Goal: Contribute content

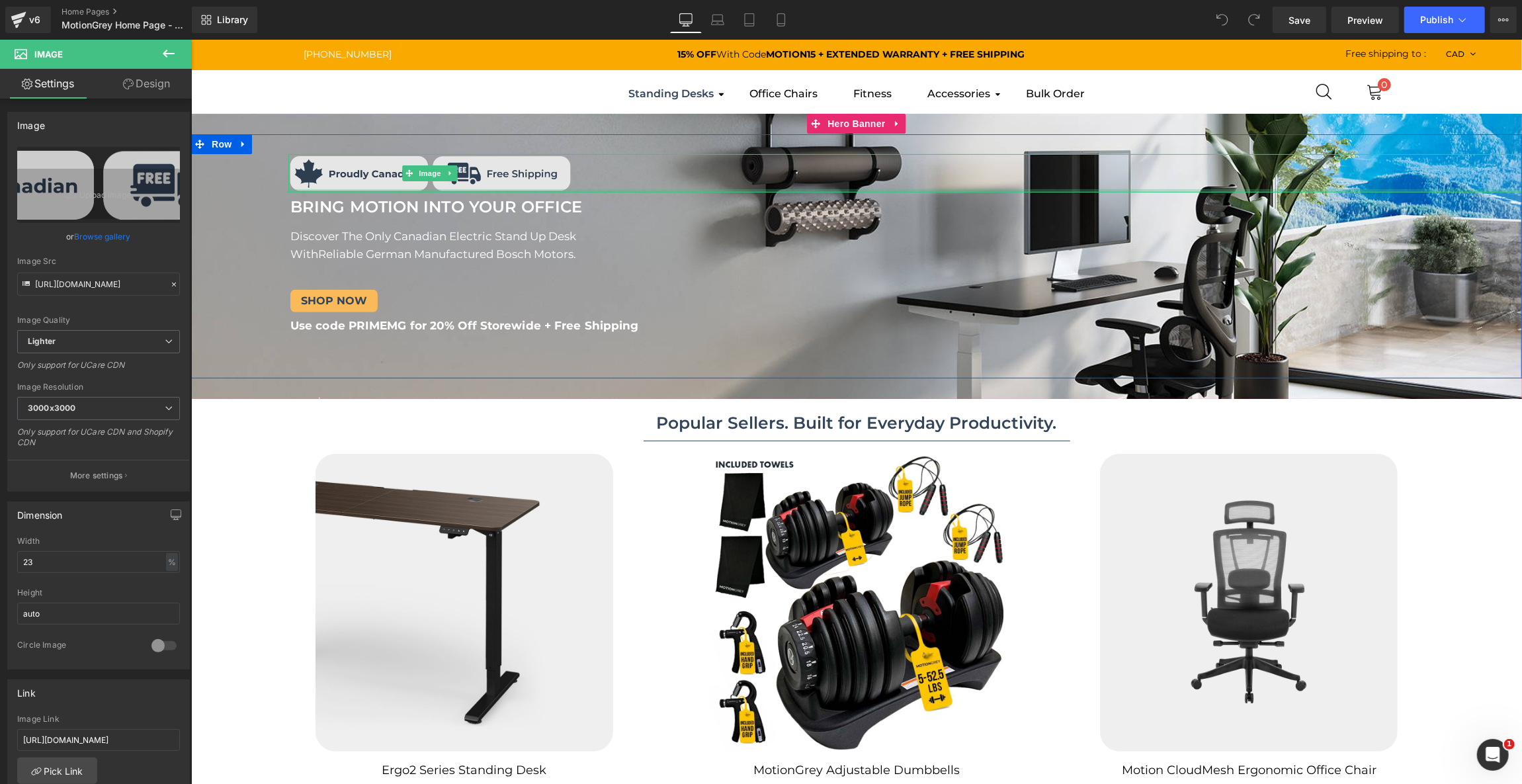
drag, startPoint x: 484, startPoint y: 189, endPoint x: 484, endPoint y: 173, distance: 16.0
click at [484, 173] on div "Image" at bounding box center [904, 172] width 1234 height 39
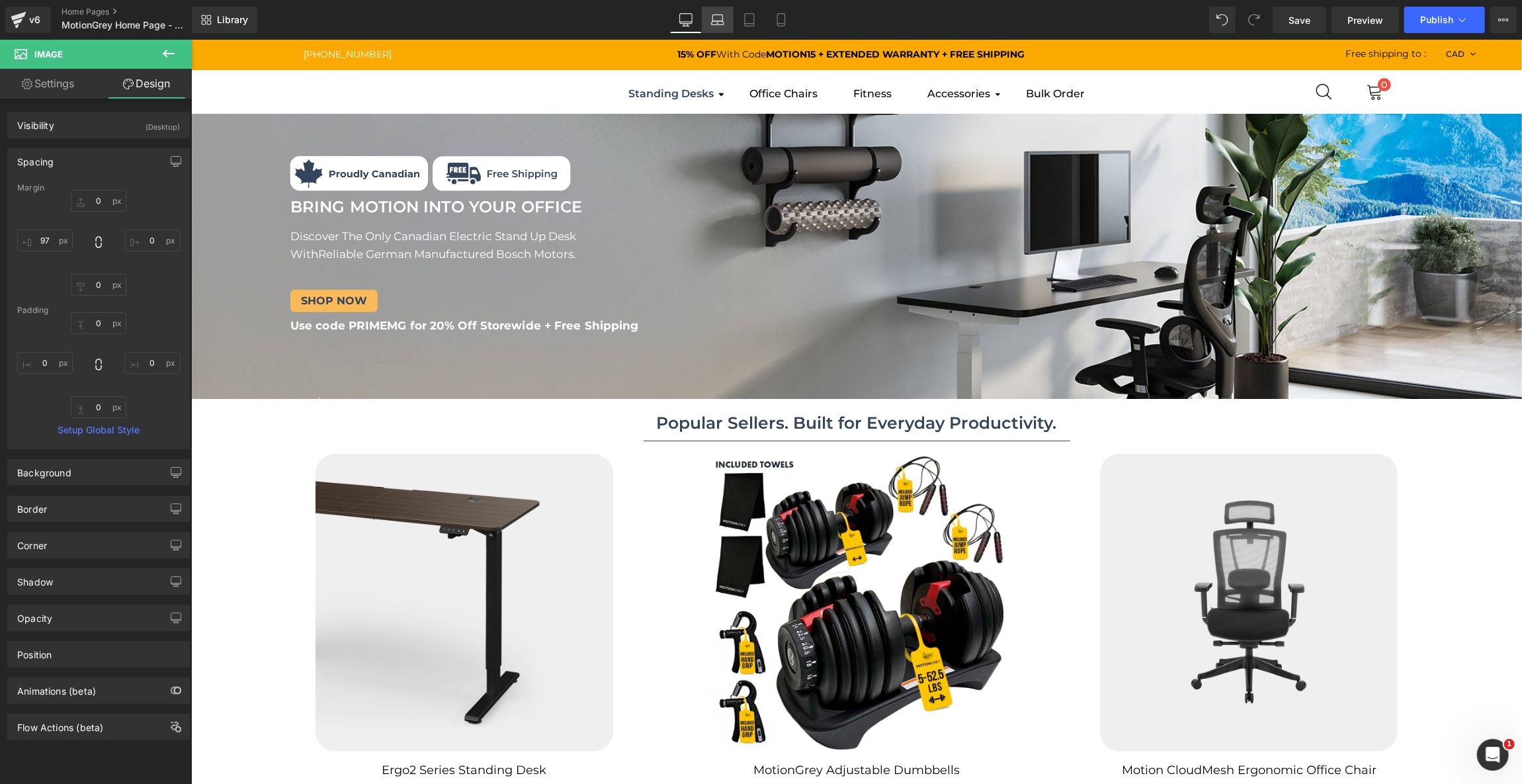
click at [710, 13] on link "Laptop" at bounding box center [717, 20] width 32 height 27
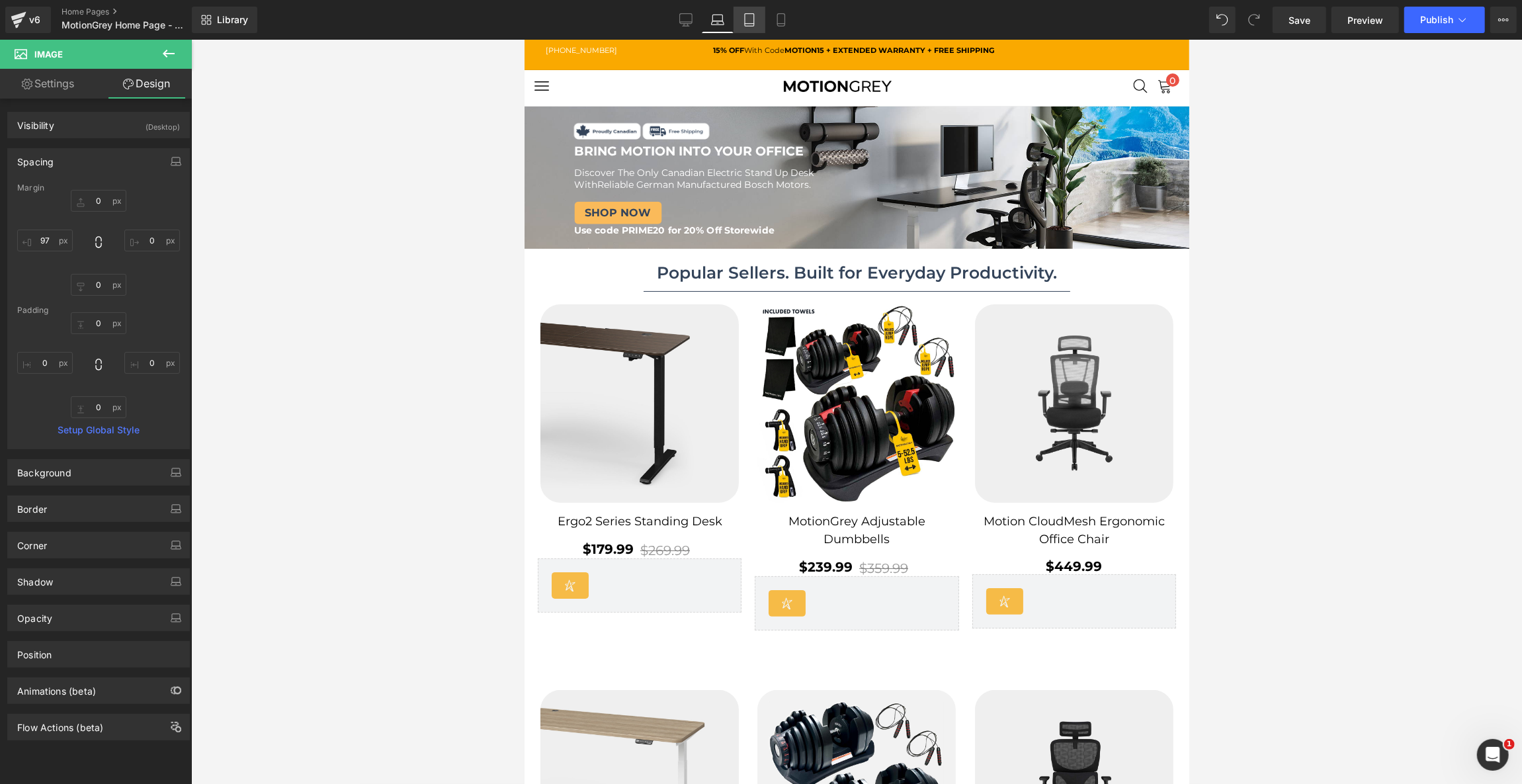
click at [750, 24] on icon at bounding box center [749, 19] width 13 height 13
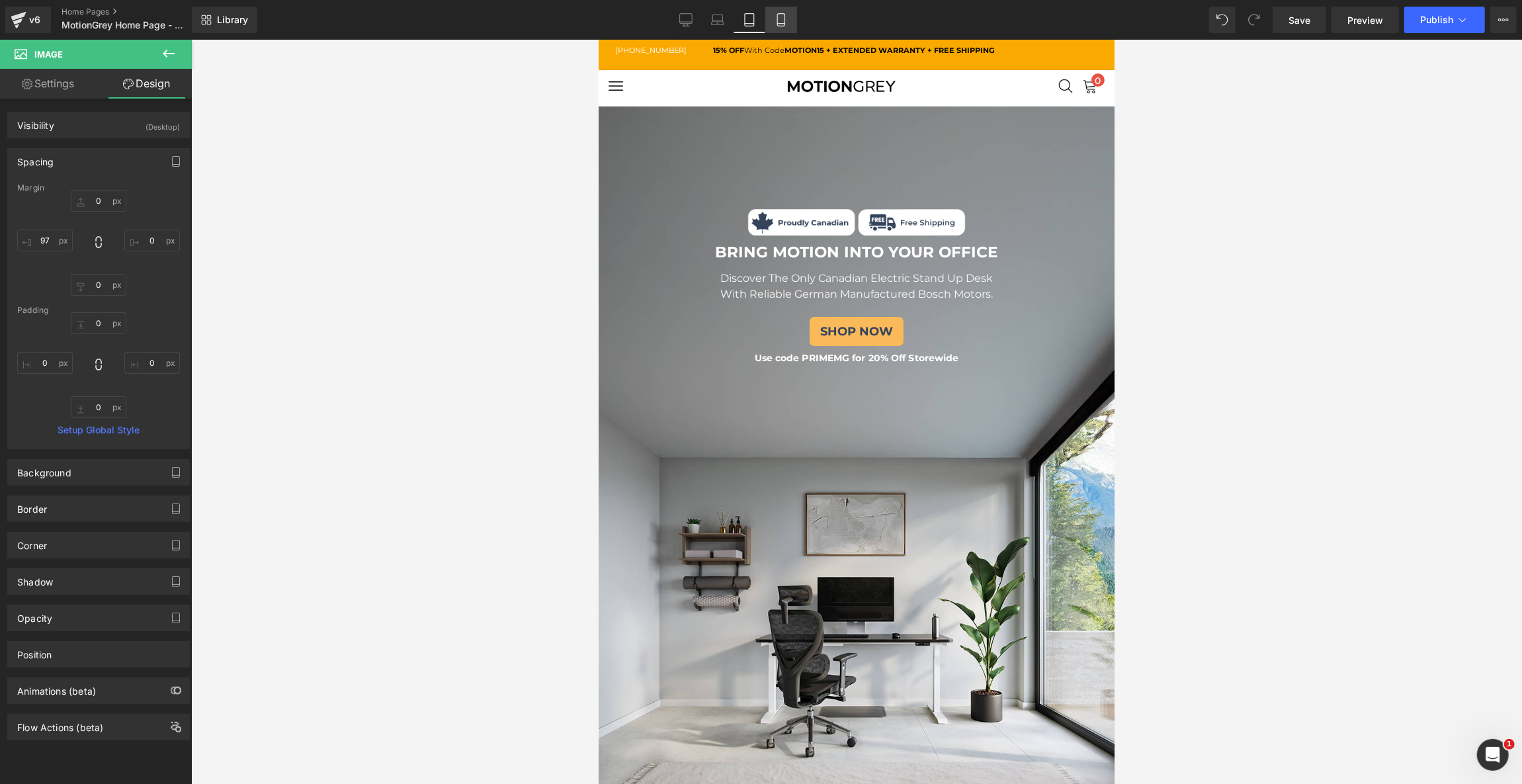
click at [783, 20] on icon at bounding box center [781, 19] width 13 height 13
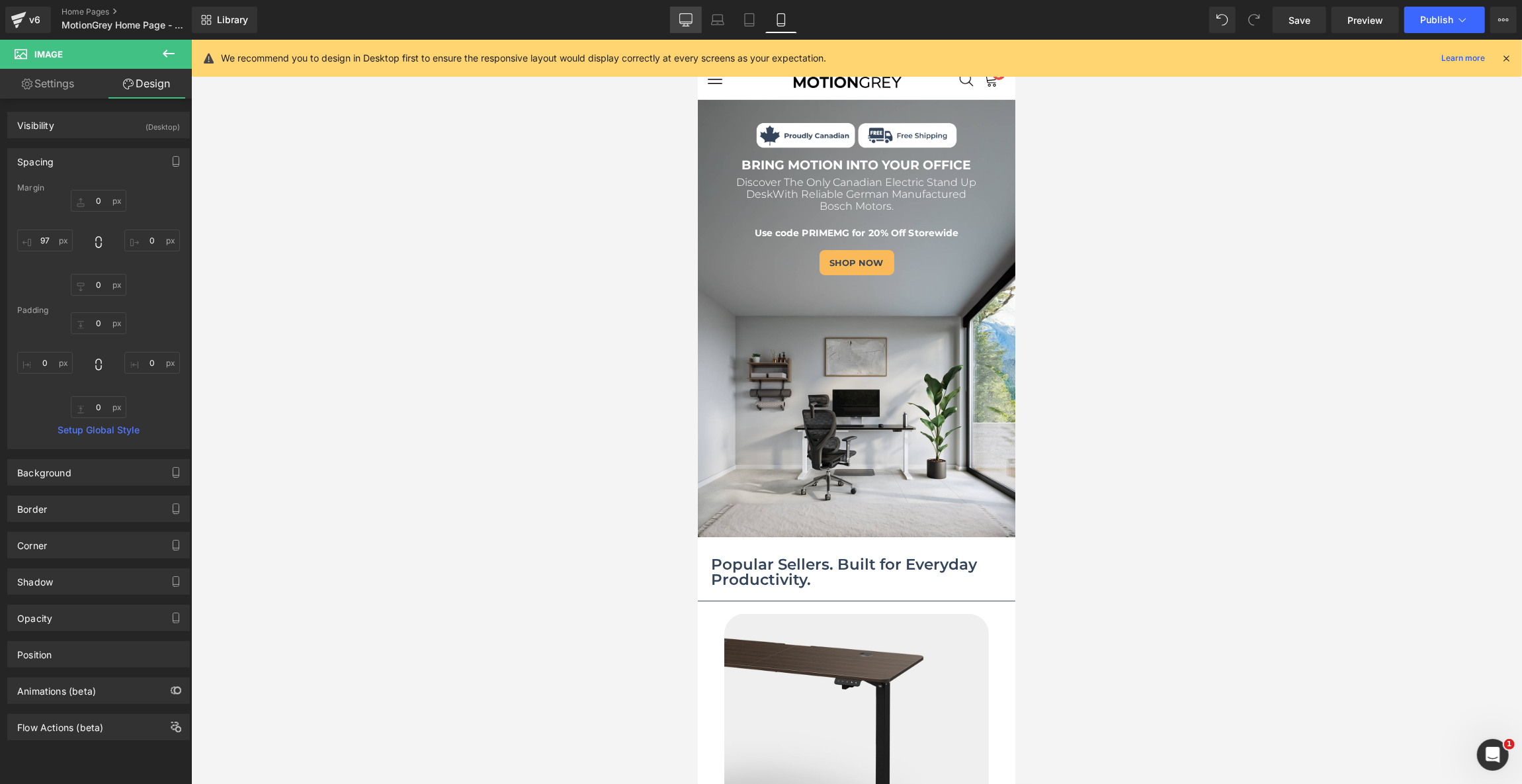
click at [684, 22] on icon at bounding box center [686, 19] width 13 height 13
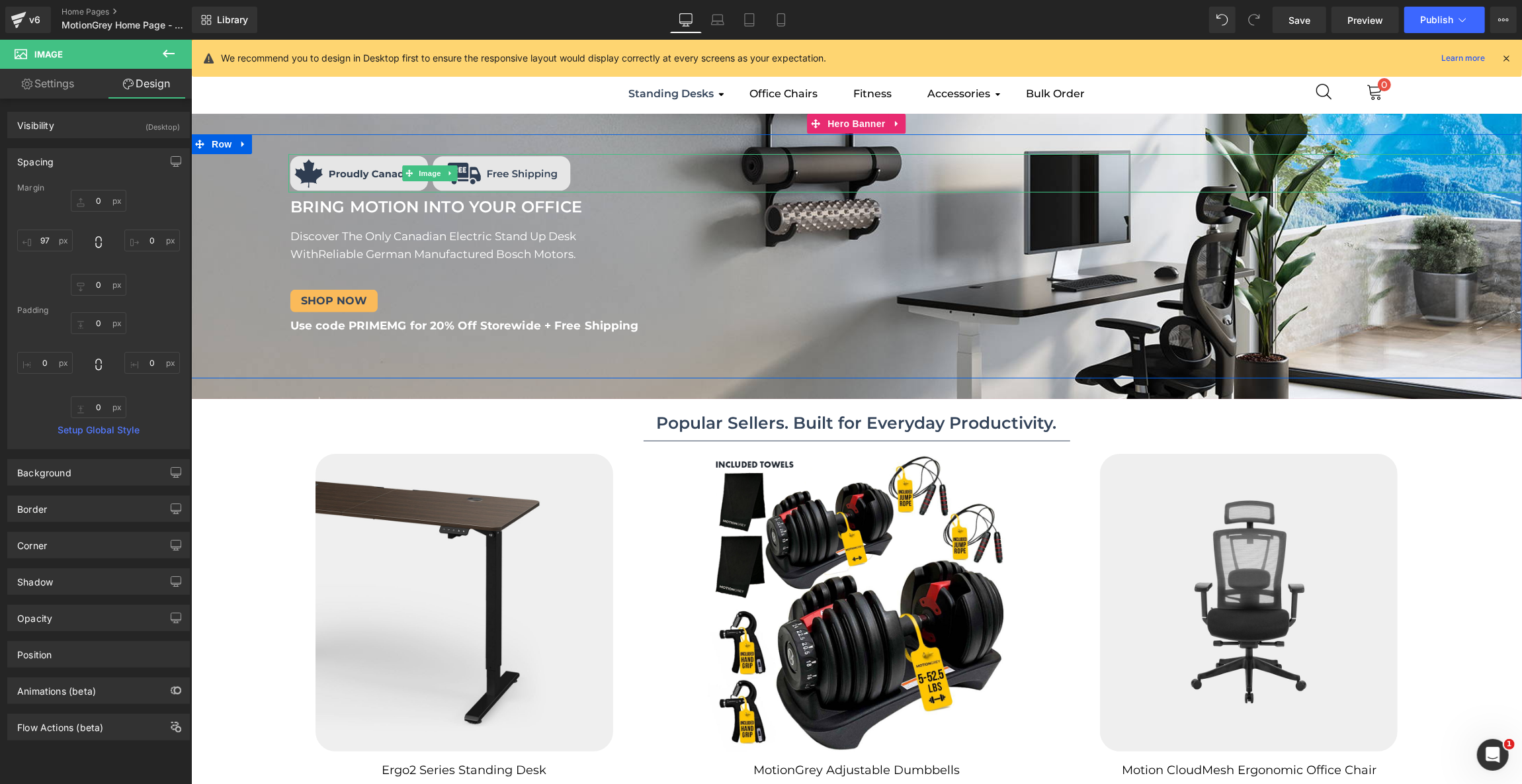
click at [318, 188] on img at bounding box center [429, 172] width 284 height 39
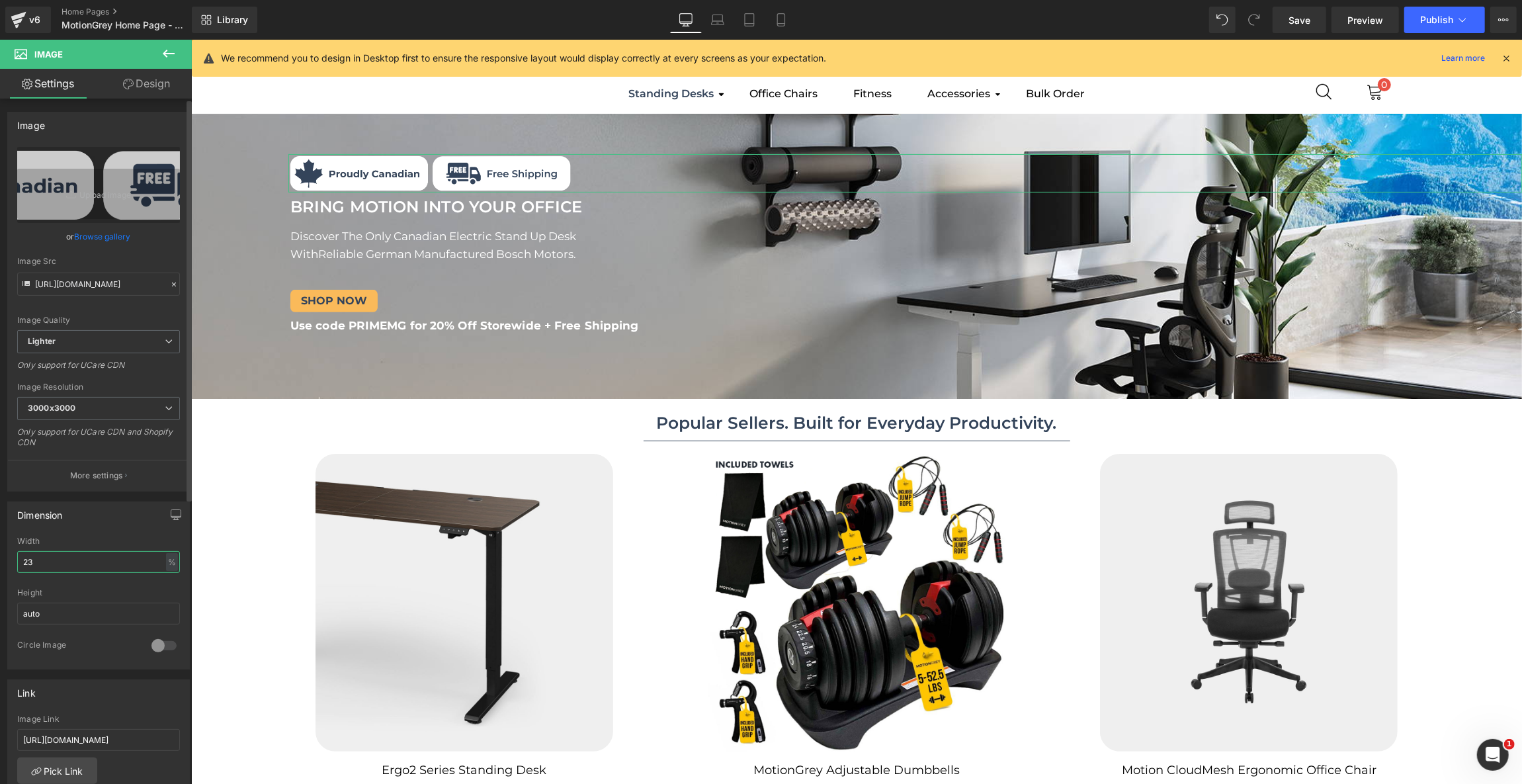
click at [113, 563] on input "23" at bounding box center [99, 561] width 163 height 21
type input "21"
click at [158, 82] on link "Design" at bounding box center [147, 83] width 96 height 30
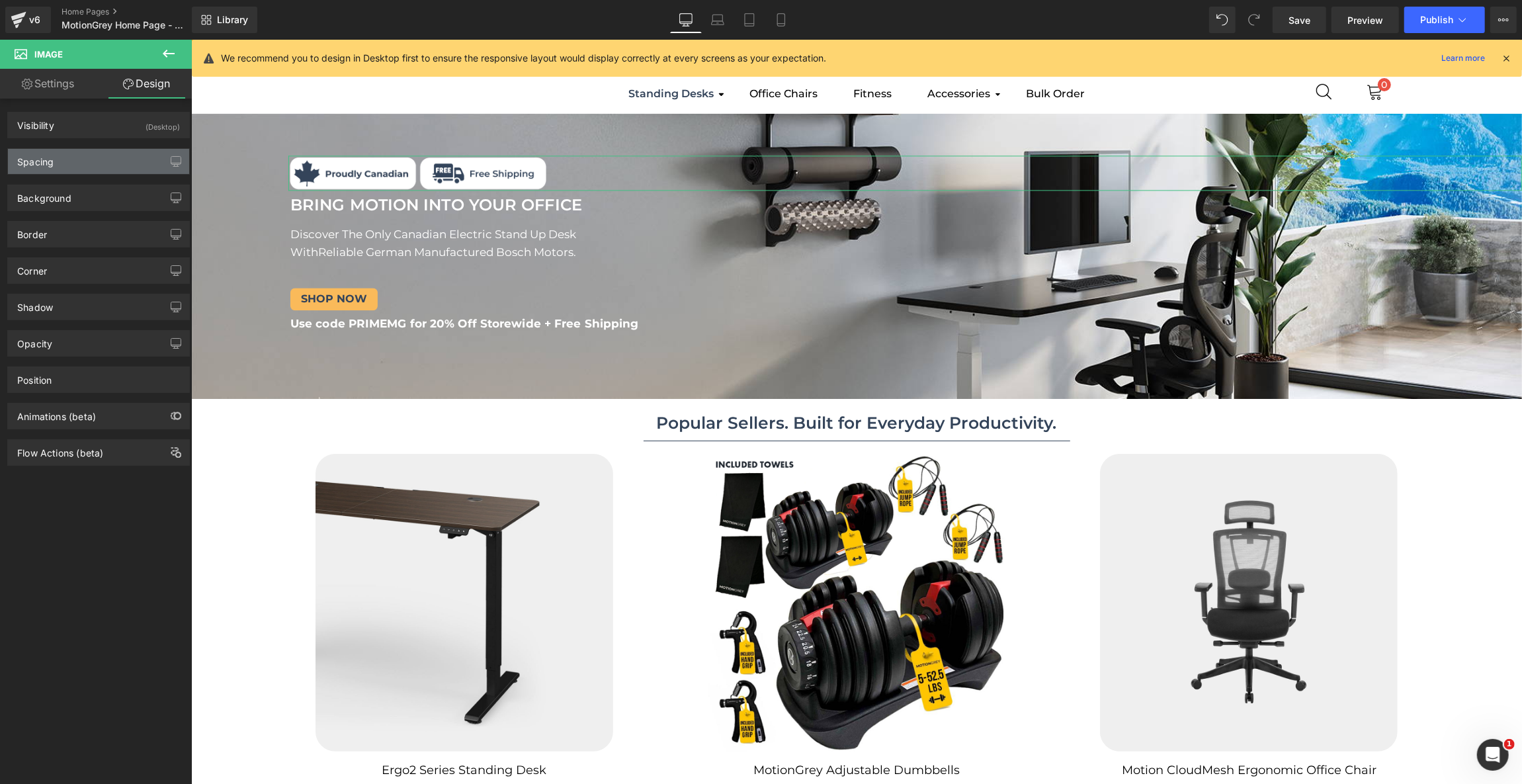
click at [87, 167] on div "Spacing" at bounding box center [98, 160] width 181 height 25
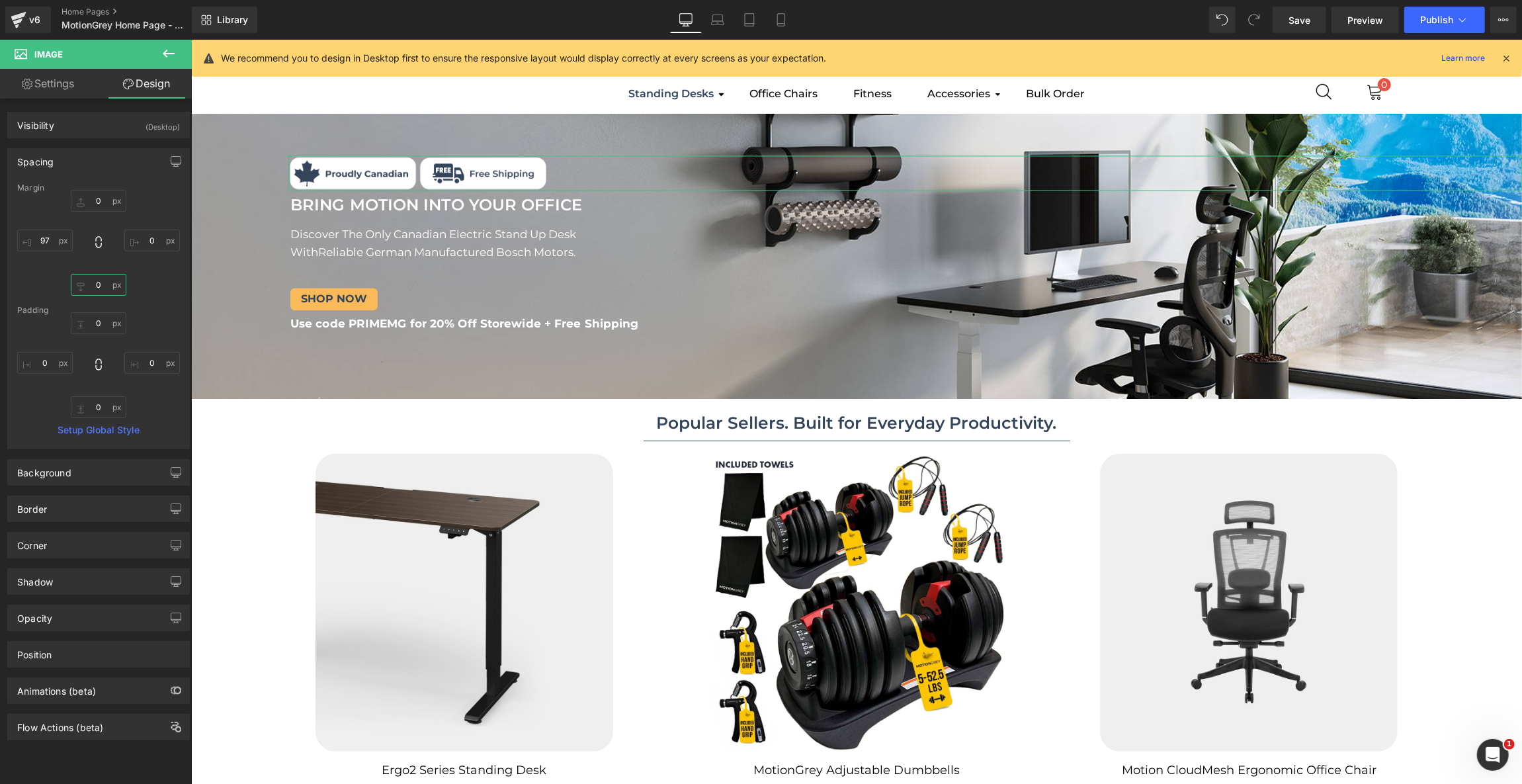
type textarea "0"
click at [98, 291] on input "text" at bounding box center [99, 284] width 56 height 21
type input "6"
click at [722, 24] on icon at bounding box center [717, 19] width 13 height 13
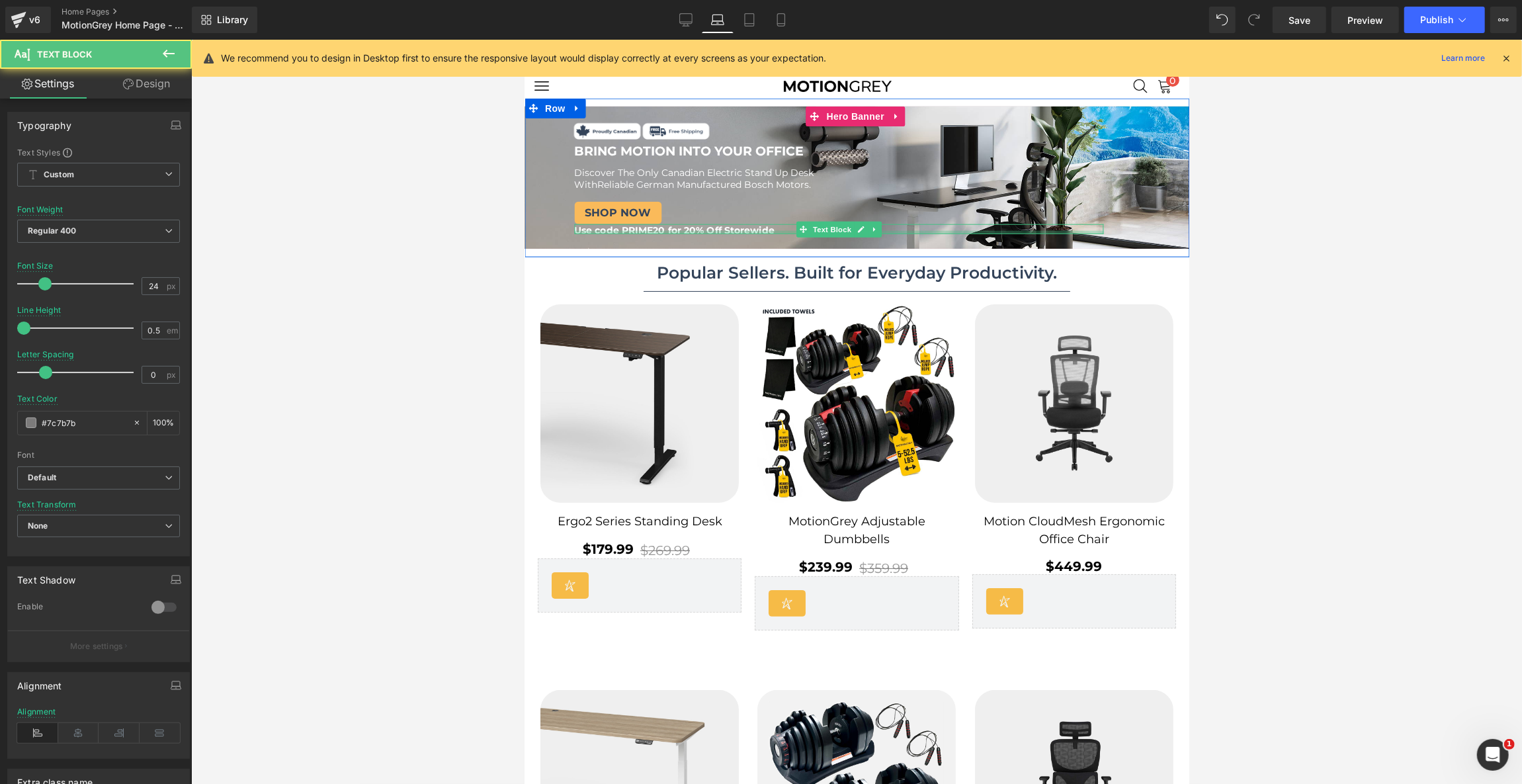
click at [771, 230] on div at bounding box center [838, 232] width 529 height 3
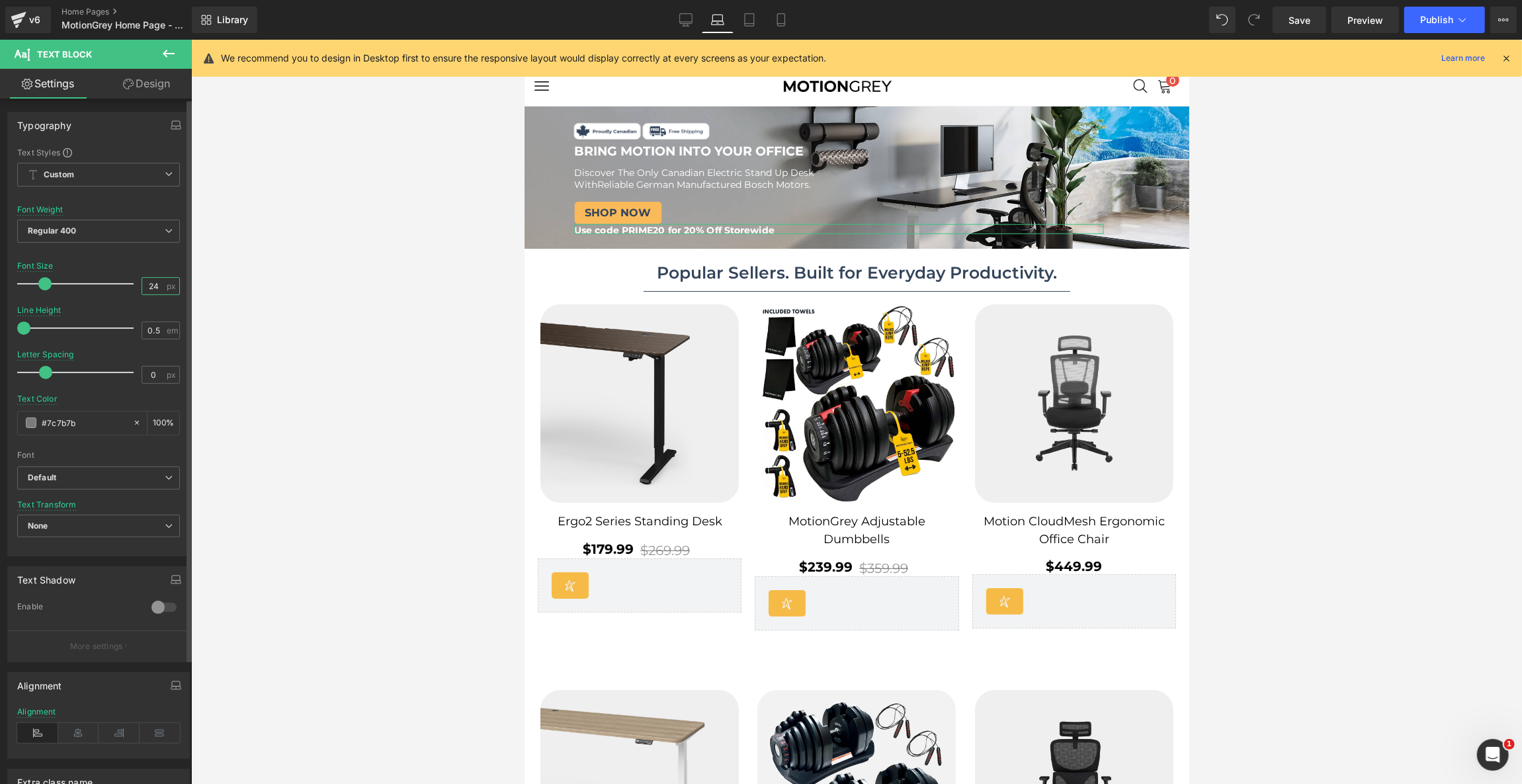
click at [152, 286] on input "24" at bounding box center [154, 286] width 23 height 16
click at [756, 226] on div at bounding box center [838, 226] width 529 height 3
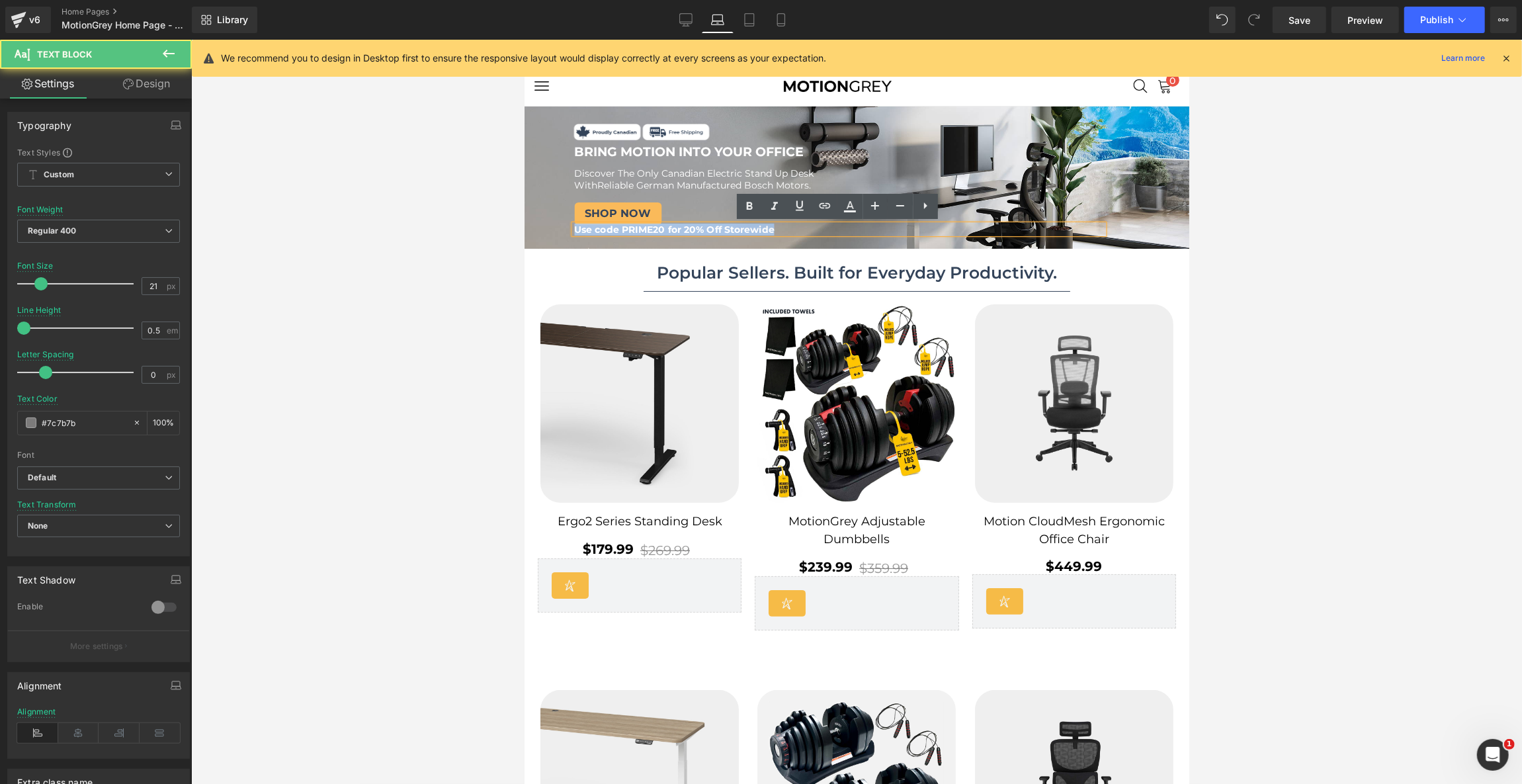
drag, startPoint x: 785, startPoint y: 230, endPoint x: 547, endPoint y: 226, distance: 238.0
click at [547, 226] on div "Image Image BRING MOTION INTO YOUR OFFICE Text Block BRING MOTION INTO YOUR OFF…" at bounding box center [847, 170] width 645 height 124
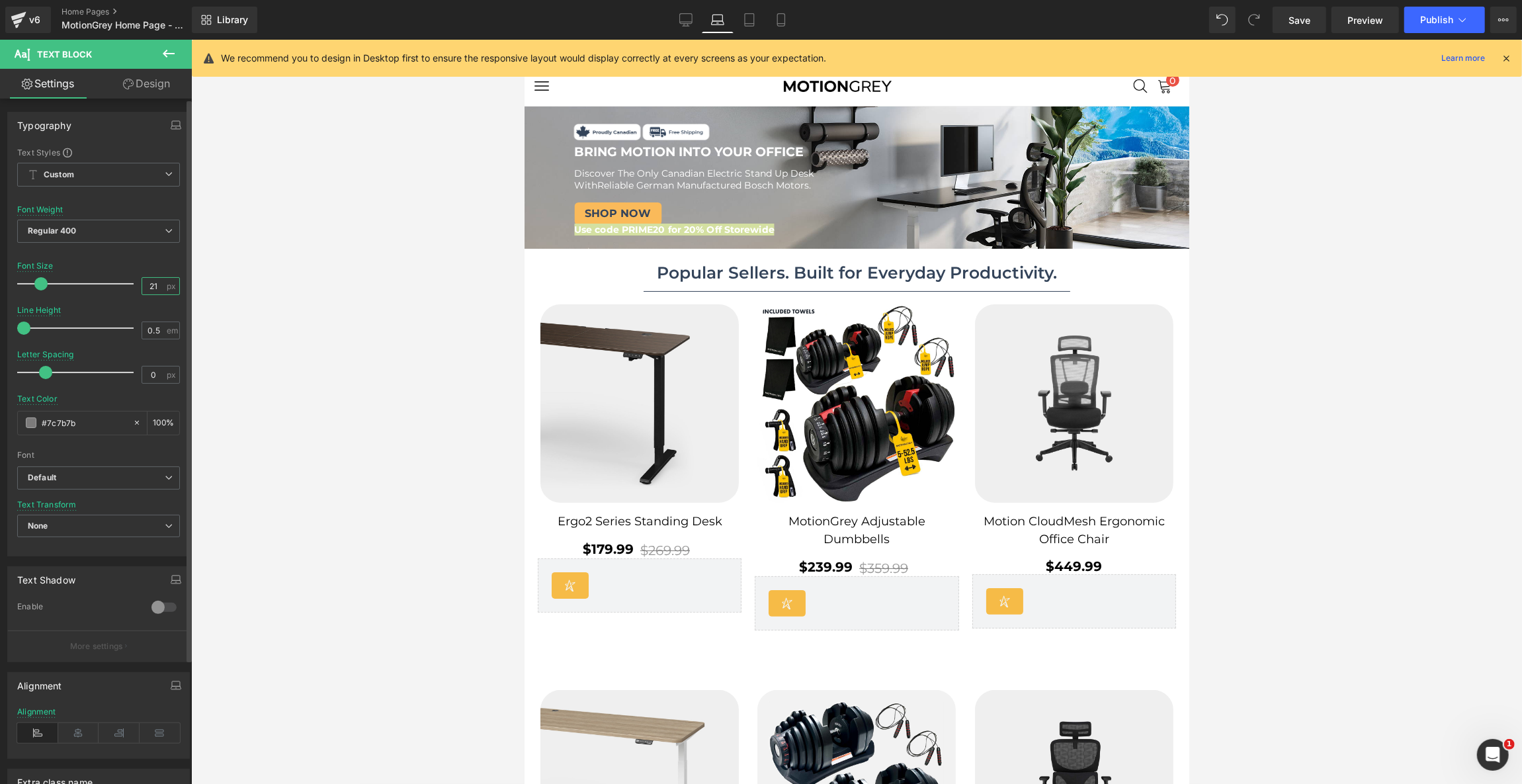
click at [153, 290] on input "21" at bounding box center [154, 286] width 23 height 16
type input "20"
click at [745, 20] on icon at bounding box center [749, 20] width 9 height 13
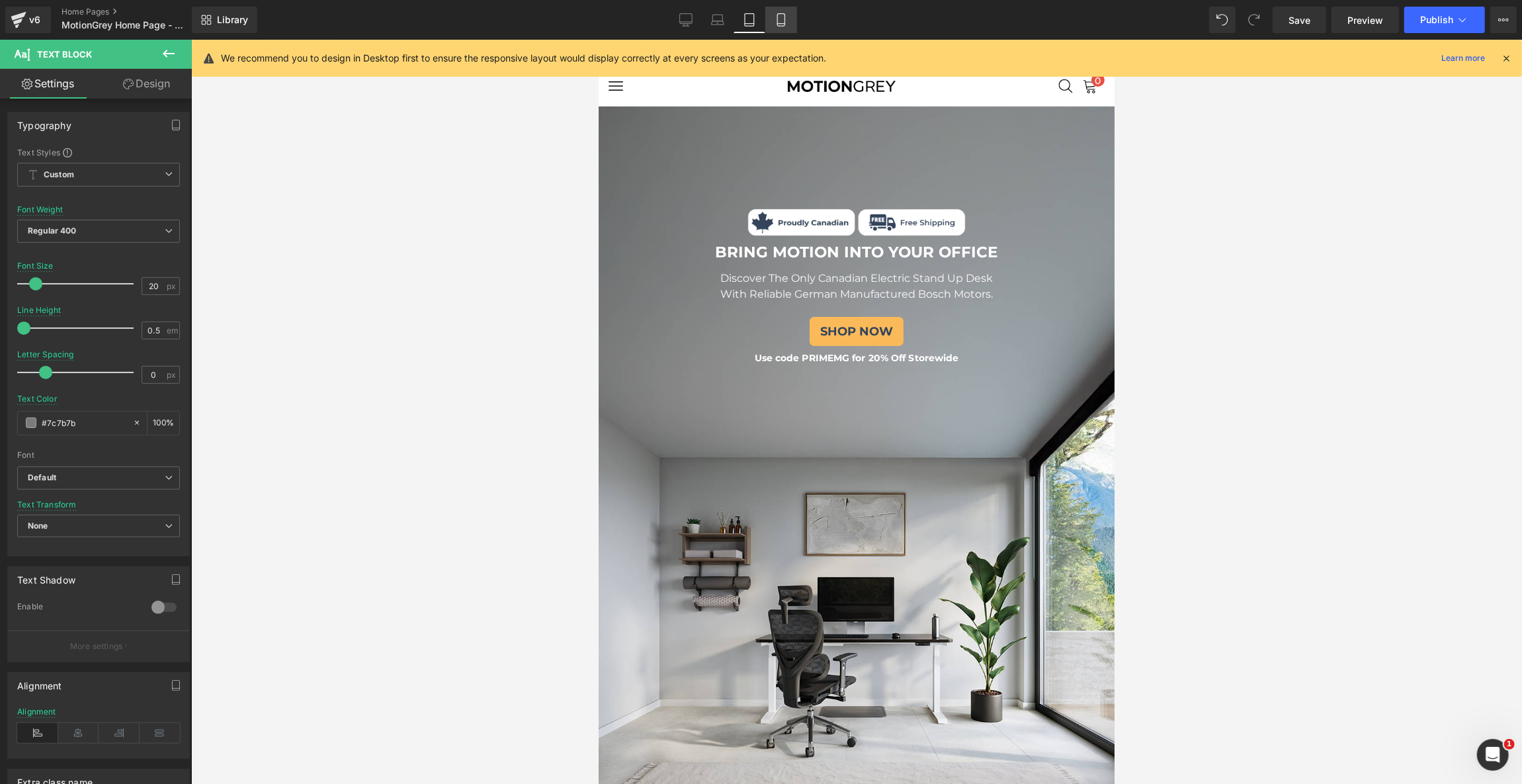
click at [779, 18] on icon at bounding box center [781, 19] width 13 height 13
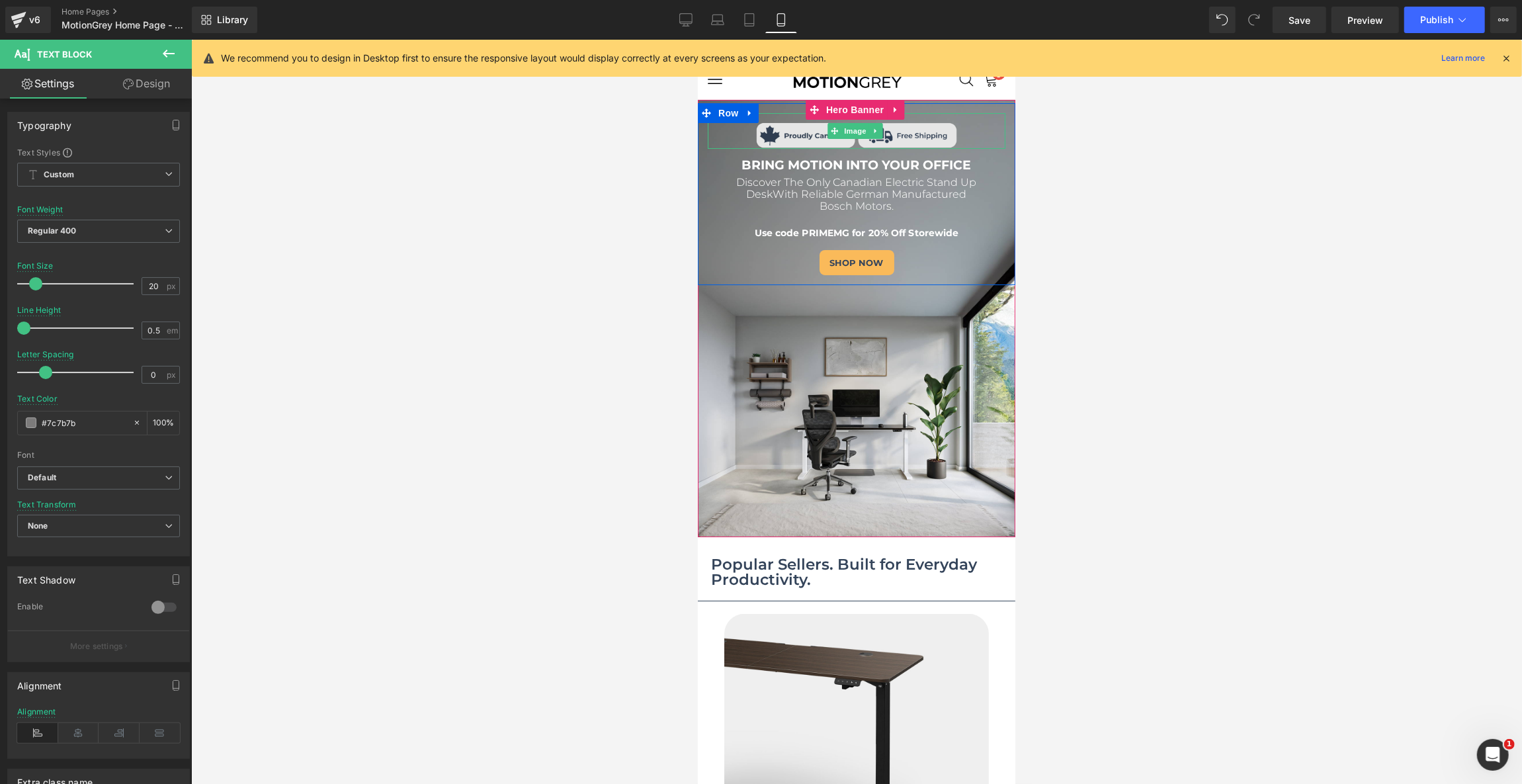
click at [894, 135] on img at bounding box center [856, 130] width 202 height 36
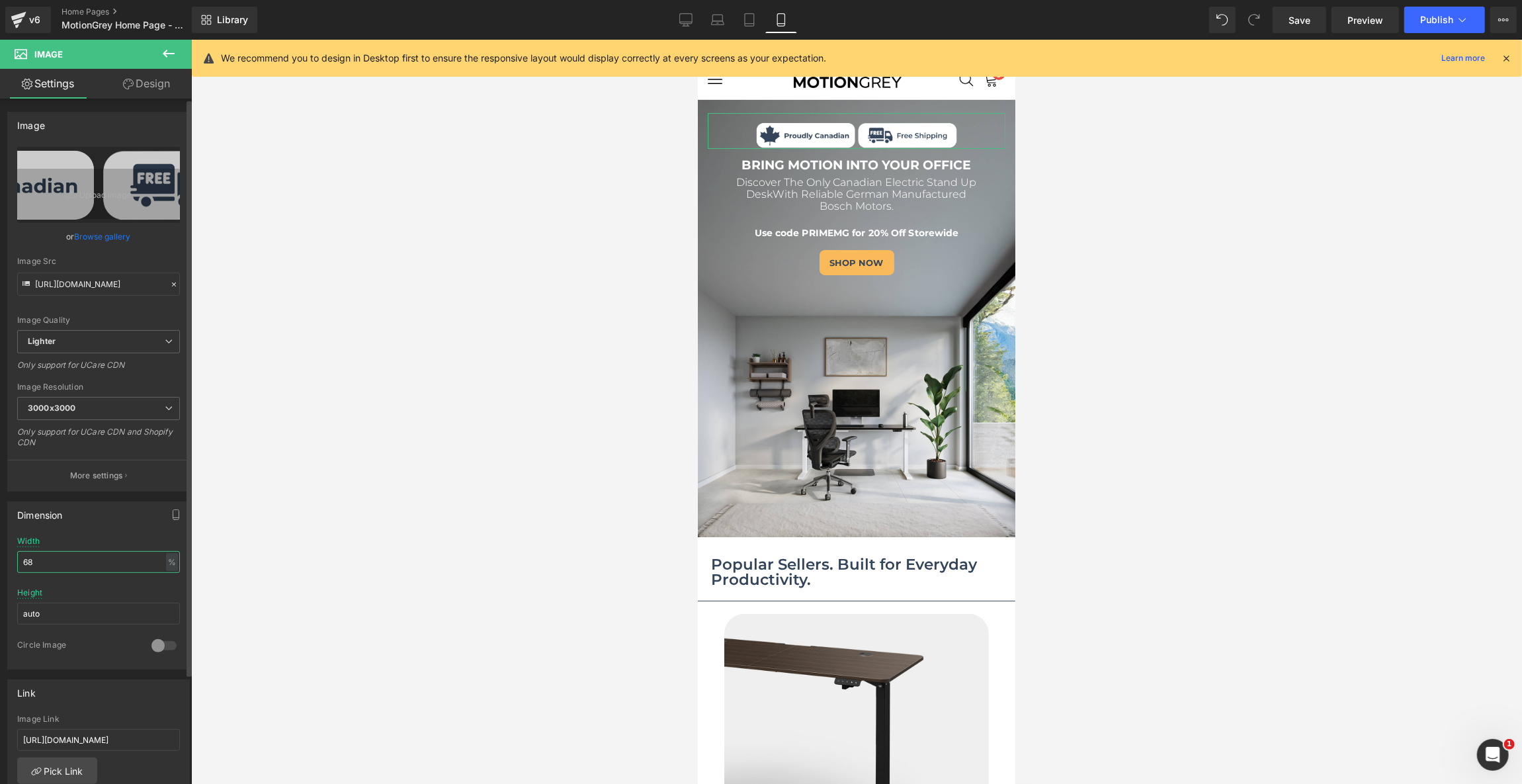
click at [88, 562] on input "68" at bounding box center [99, 561] width 163 height 21
type input "64"
click at [759, 20] on link "Tablet" at bounding box center [749, 20] width 32 height 27
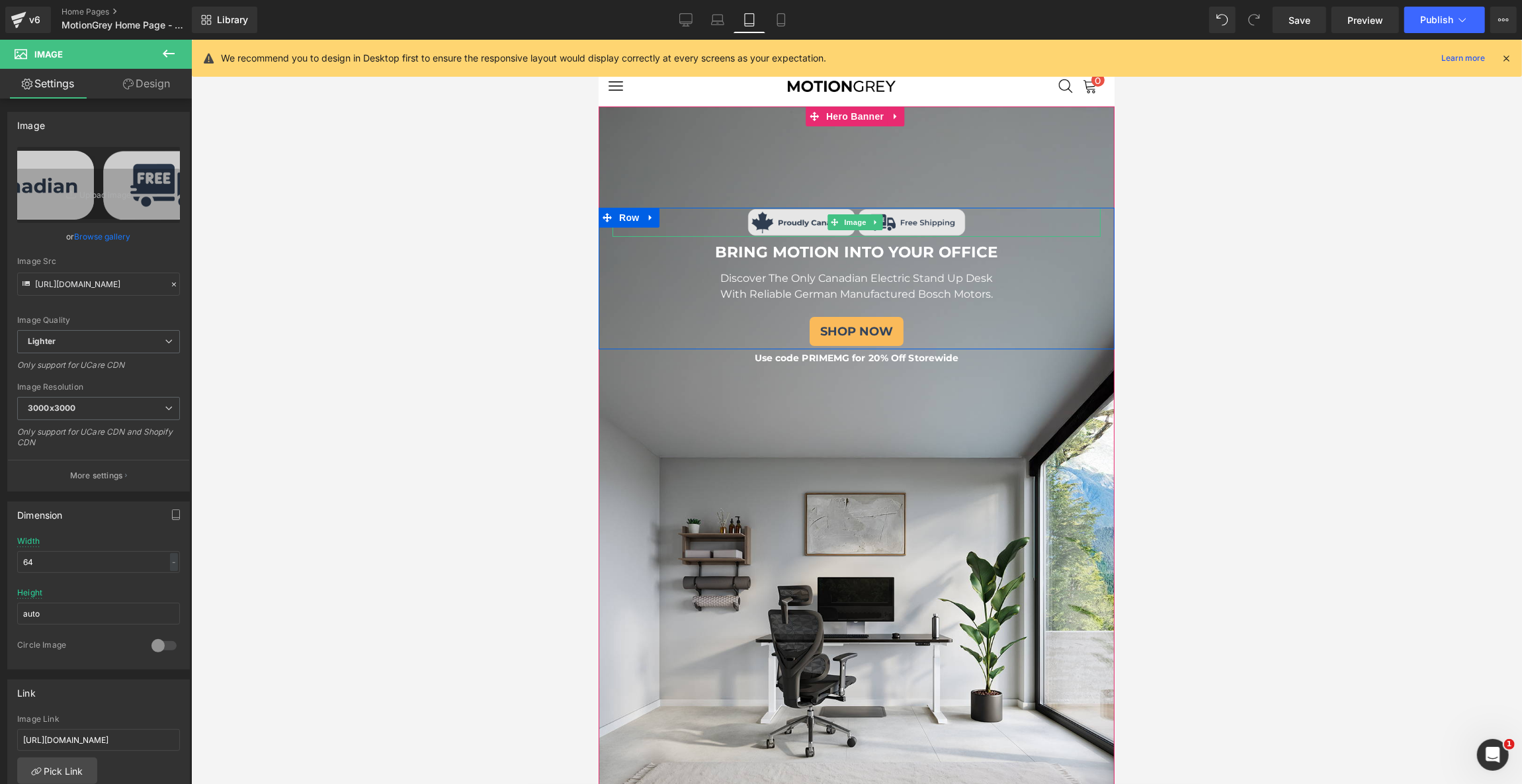
click at [931, 212] on img at bounding box center [856, 221] width 220 height 30
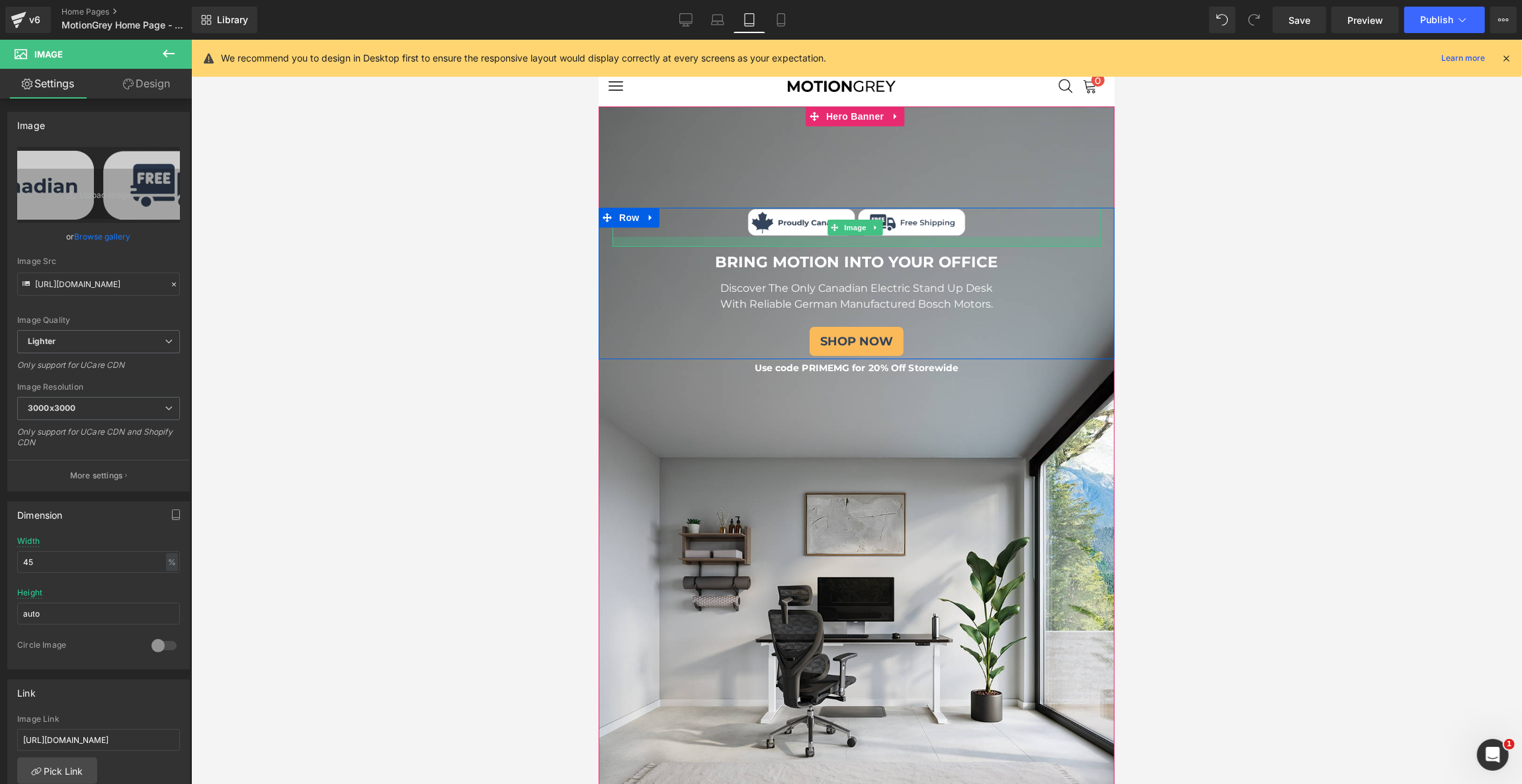
drag, startPoint x: 911, startPoint y: 233, endPoint x: 912, endPoint y: 244, distance: 11.0
click at [912, 244] on div at bounding box center [855, 241] width 488 height 10
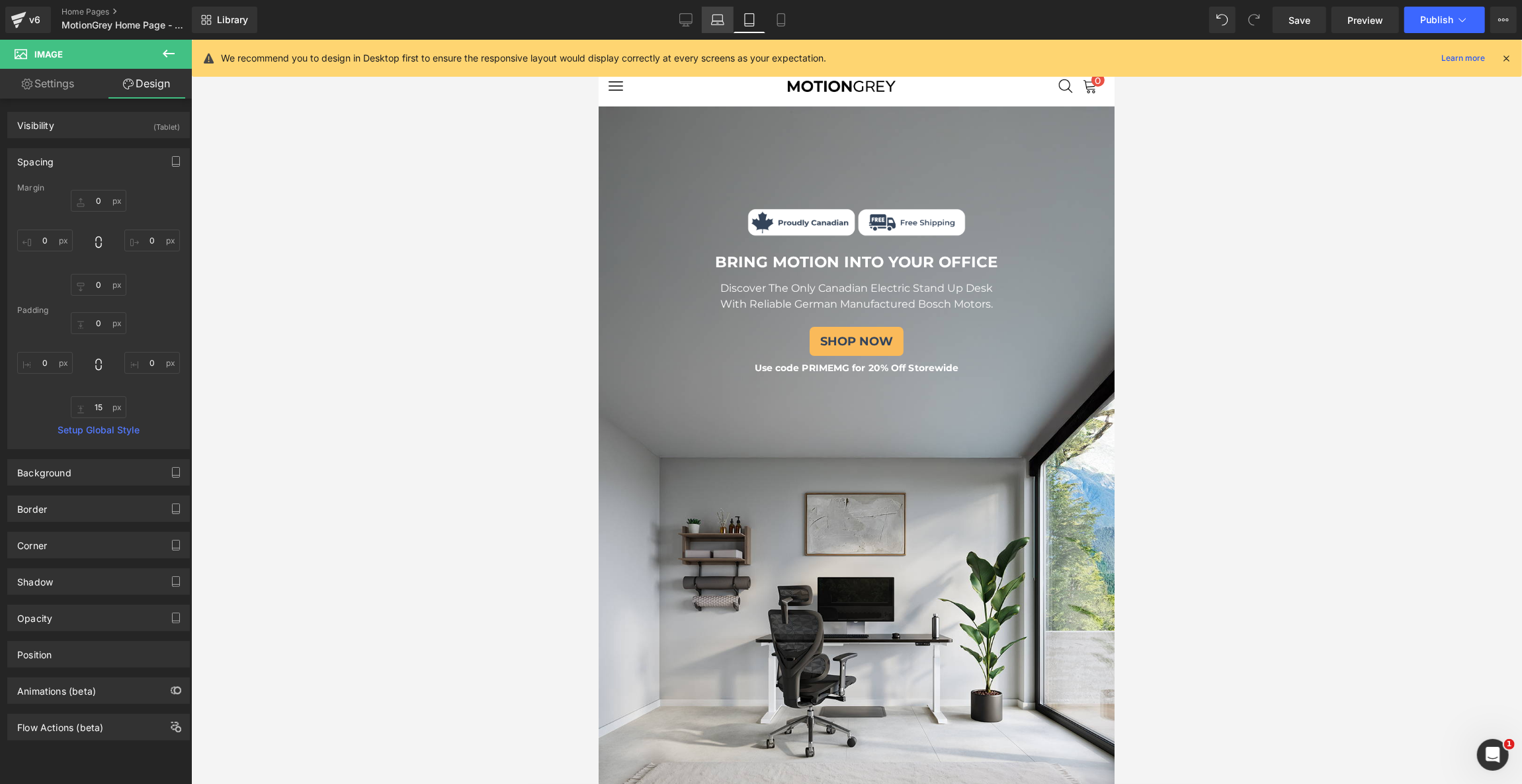
click at [715, 15] on icon at bounding box center [717, 18] width 10 height 6
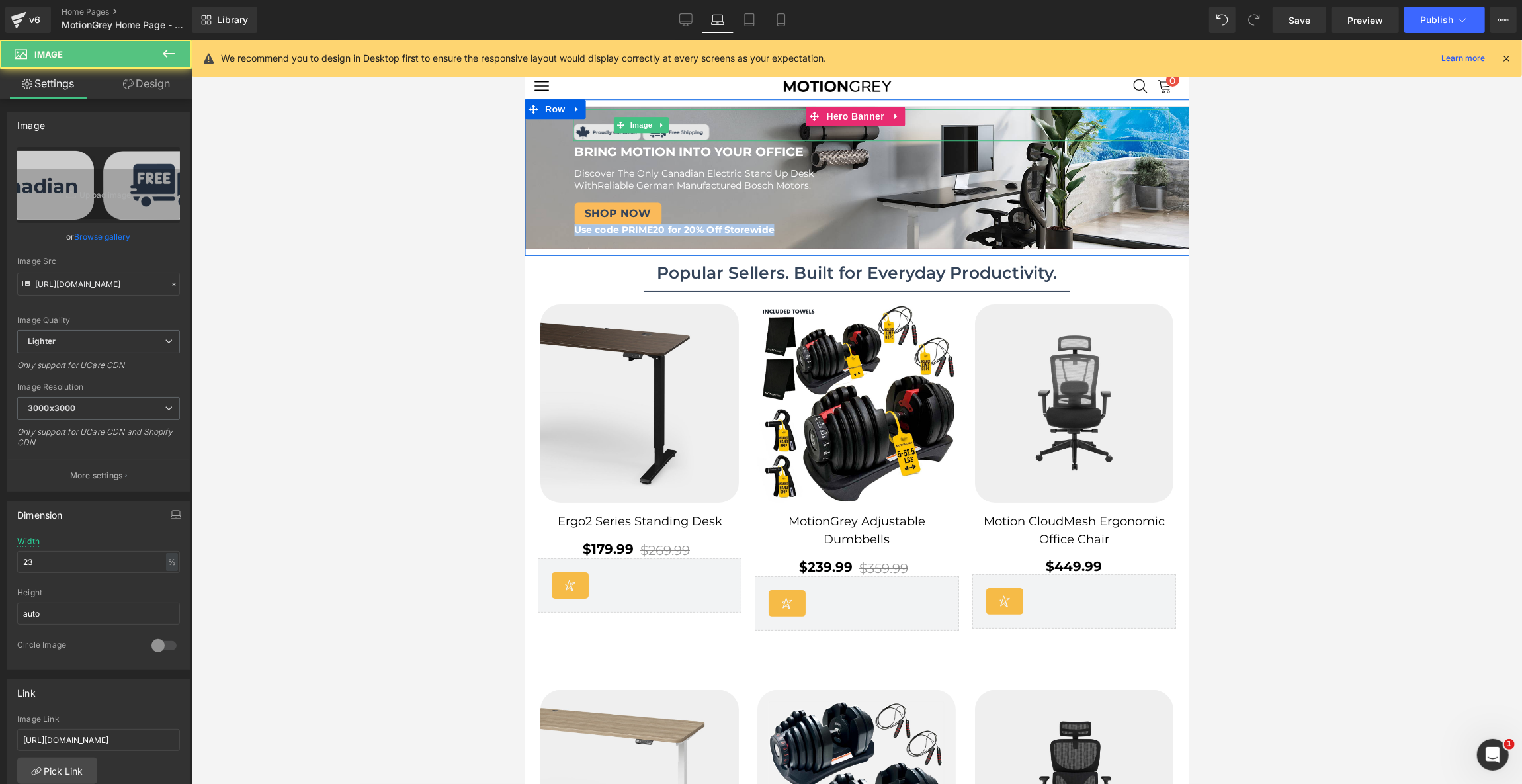
click at [694, 131] on img at bounding box center [641, 124] width 137 height 33
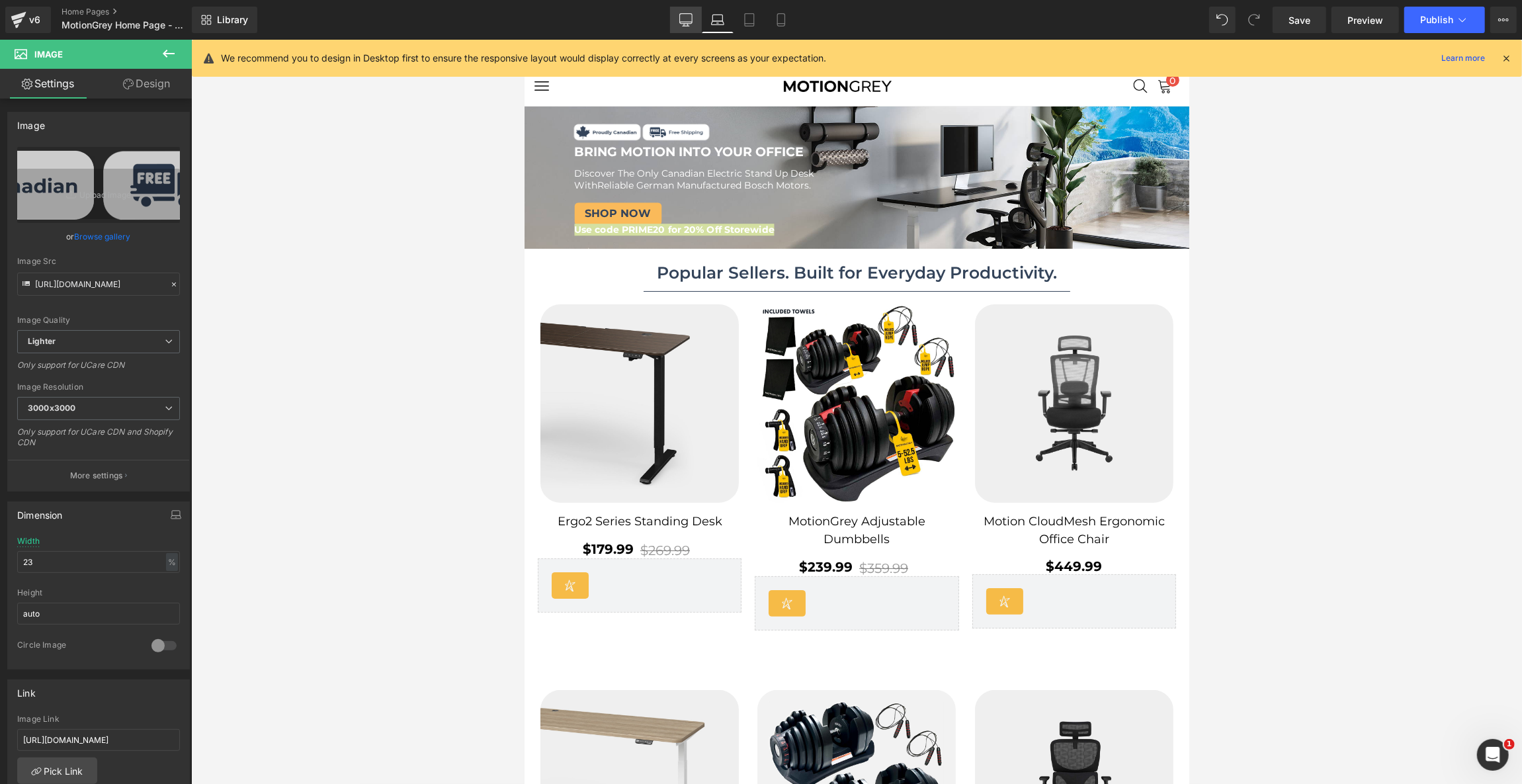
click at [675, 25] on link "Desktop" at bounding box center [686, 20] width 32 height 27
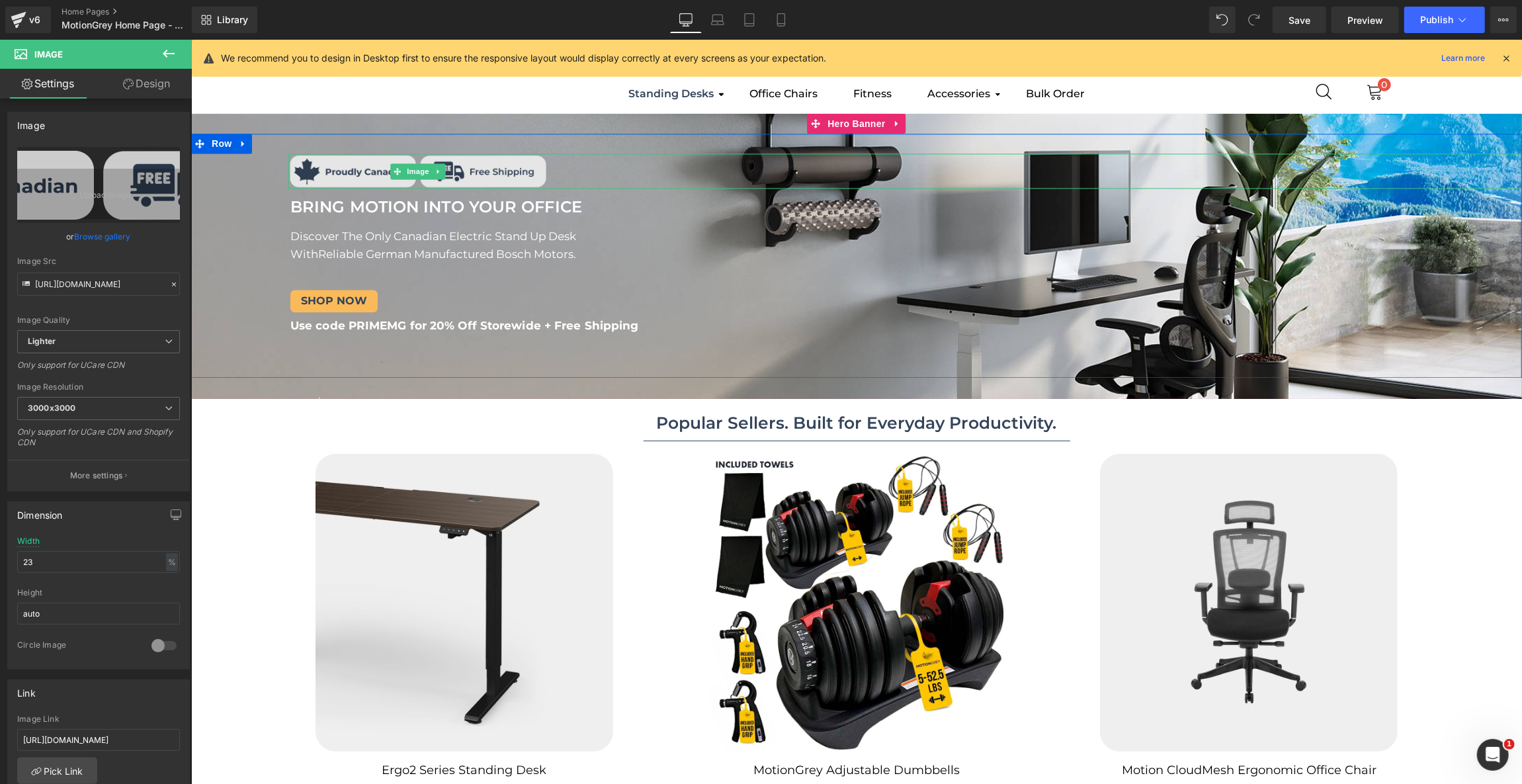
click at [527, 181] on img at bounding box center [417, 171] width 259 height 35
click at [413, 164] on div "Image" at bounding box center [904, 171] width 1234 height 35
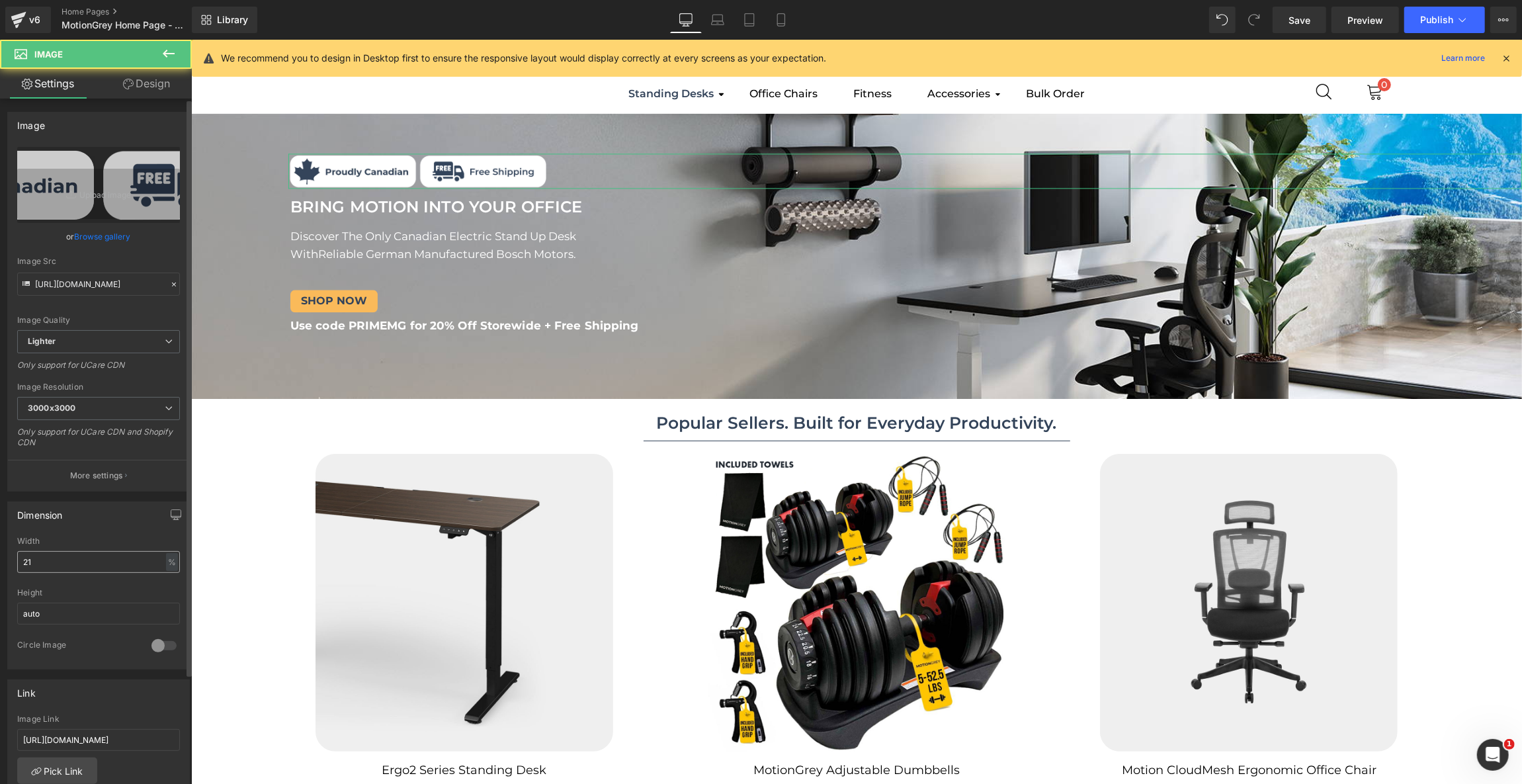
click at [77, 565] on input "21" at bounding box center [99, 561] width 163 height 21
type input "20"
click at [1435, 25] on button "Publish" at bounding box center [1445, 20] width 81 height 27
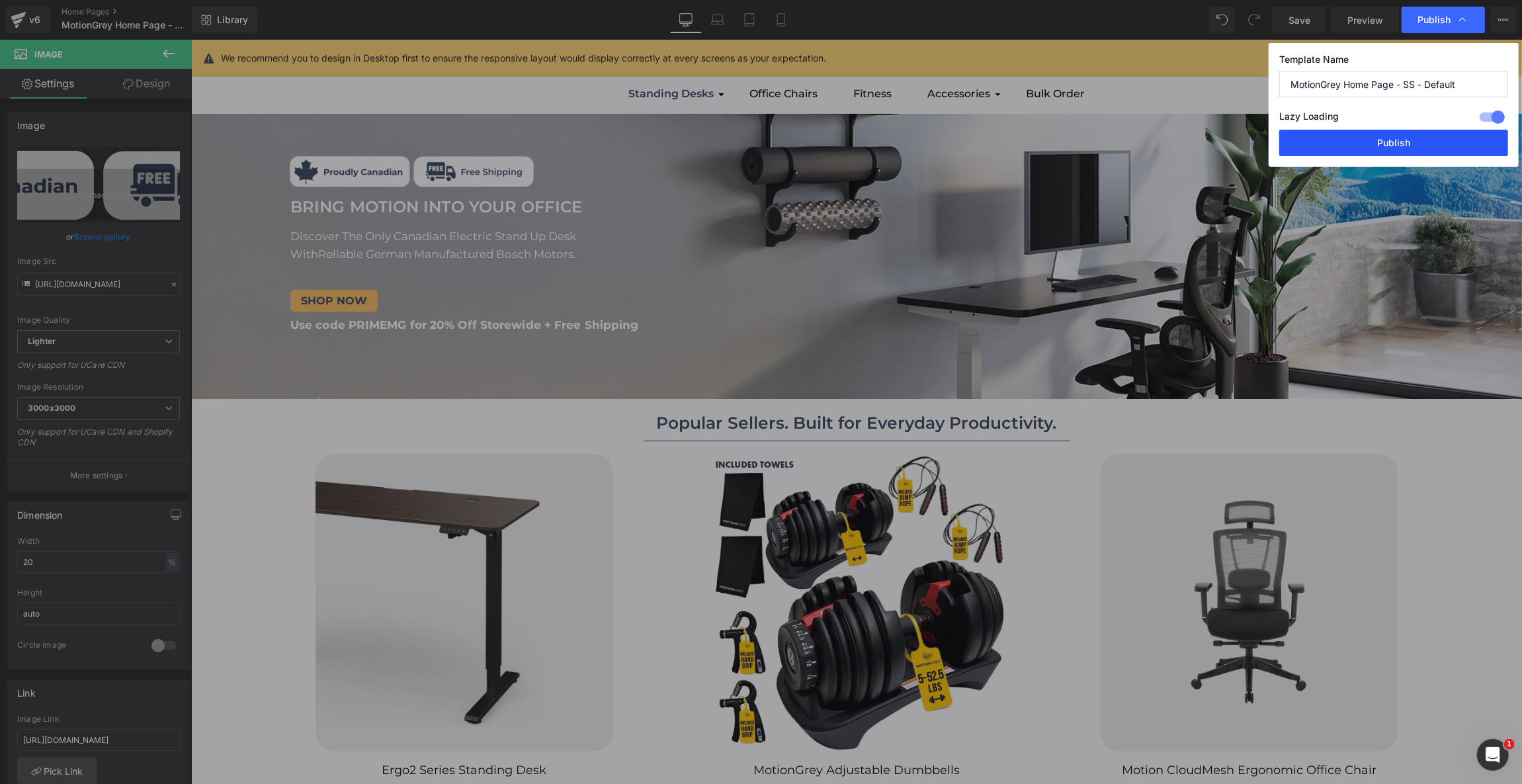
click at [1337, 146] on button "Publish" at bounding box center [1393, 142] width 229 height 27
